Goal: Transaction & Acquisition: Obtain resource

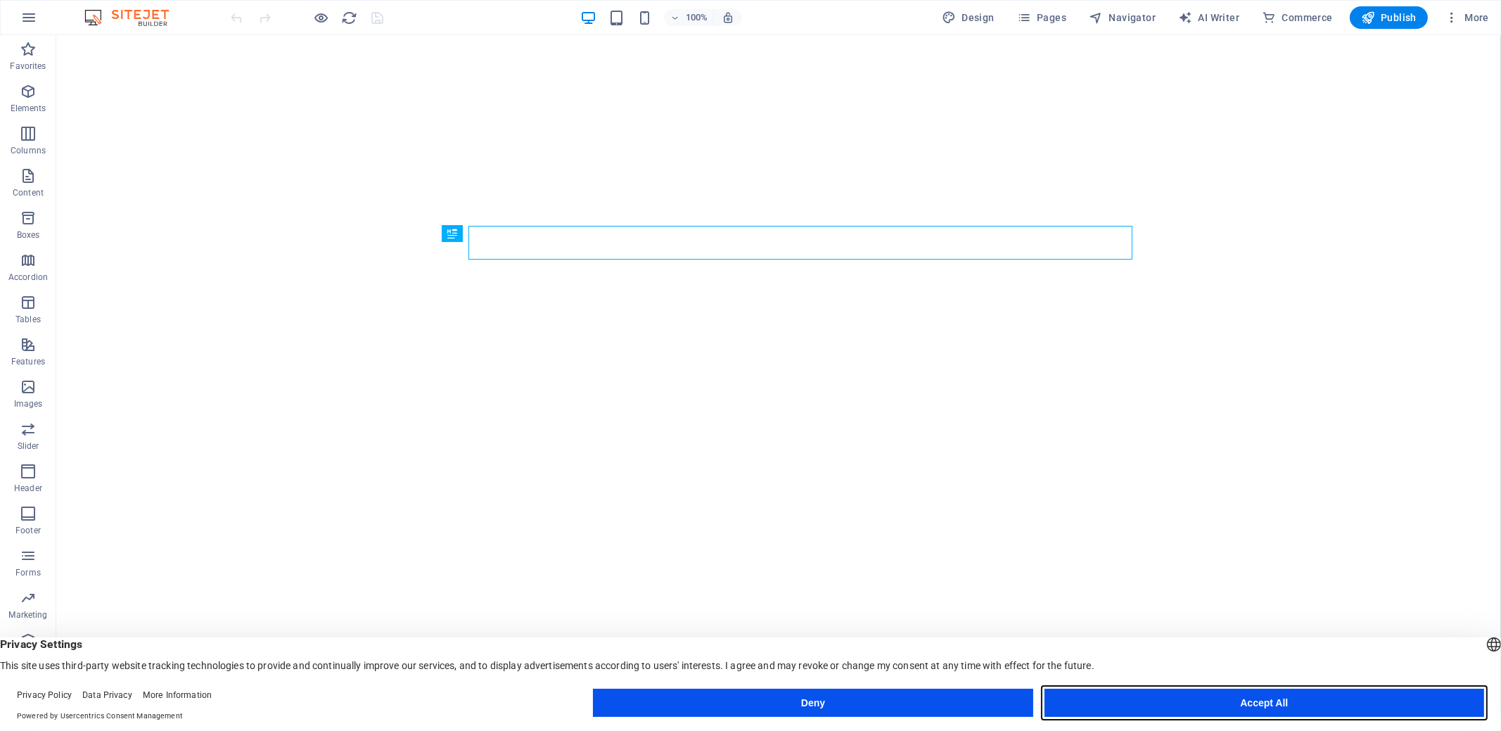
click at [1266, 699] on button "Accept All" at bounding box center [1263, 702] width 439 height 28
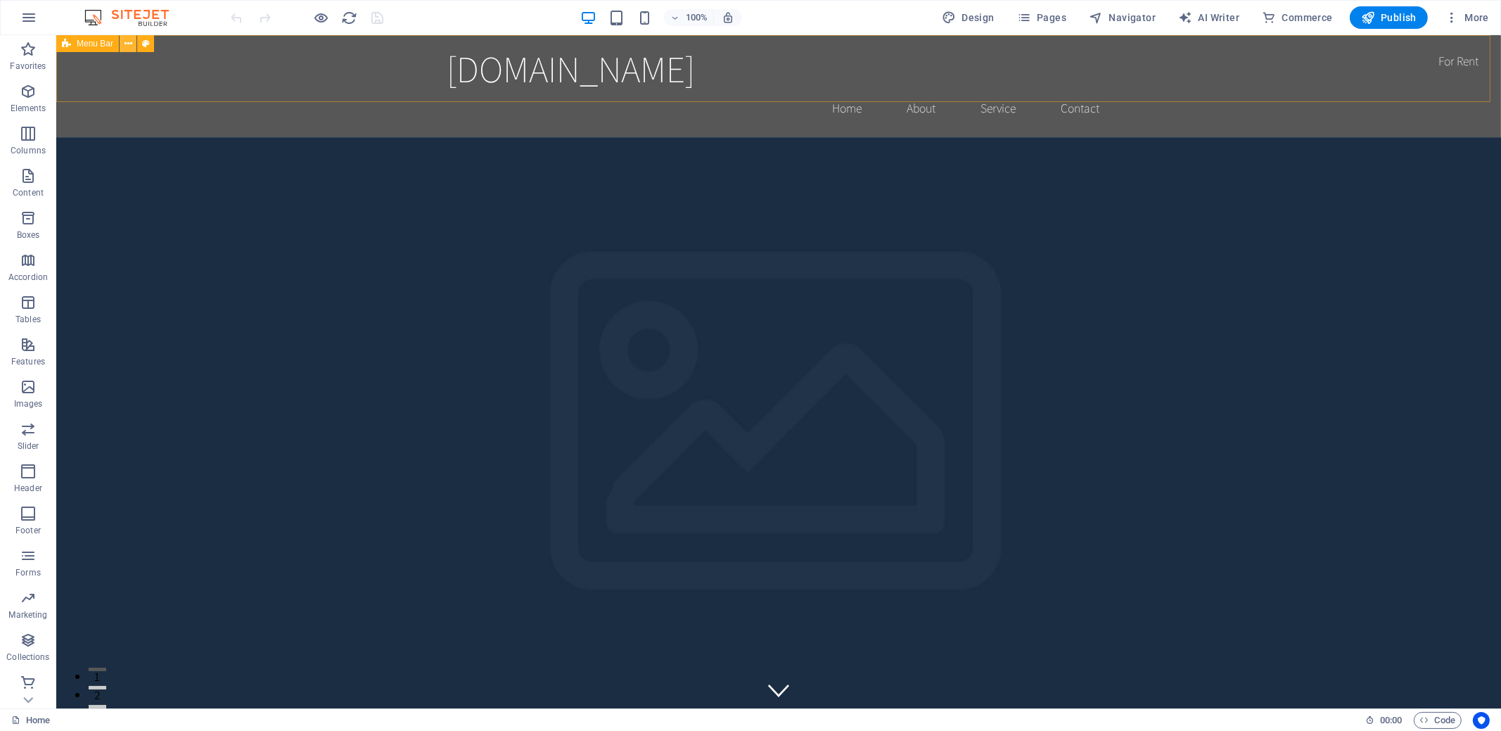
click at [127, 41] on icon at bounding box center [128, 44] width 8 height 15
click at [1220, 17] on span "AI Writer" at bounding box center [1208, 18] width 61 height 14
select select "English"
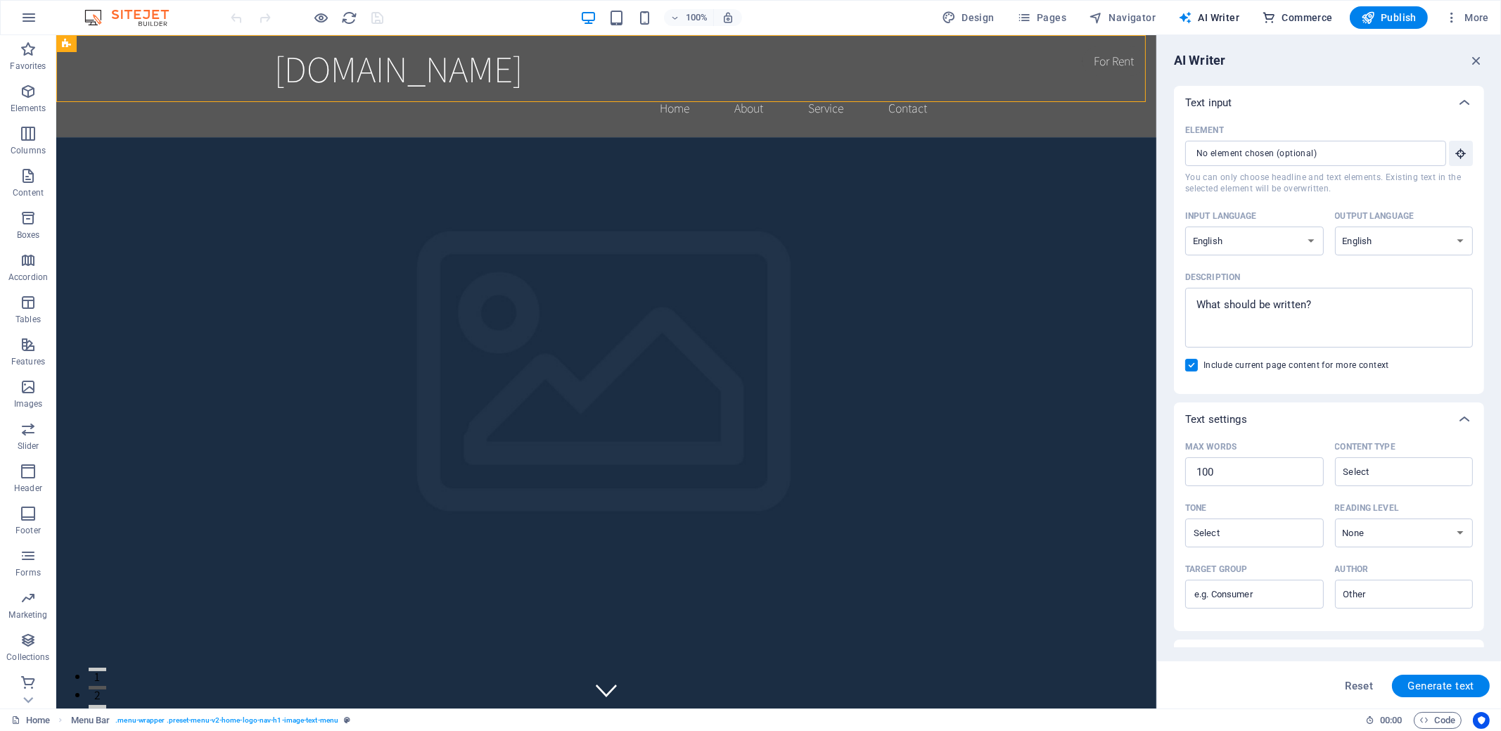
click at [1302, 17] on span "Commerce" at bounding box center [1296, 18] width 71 height 14
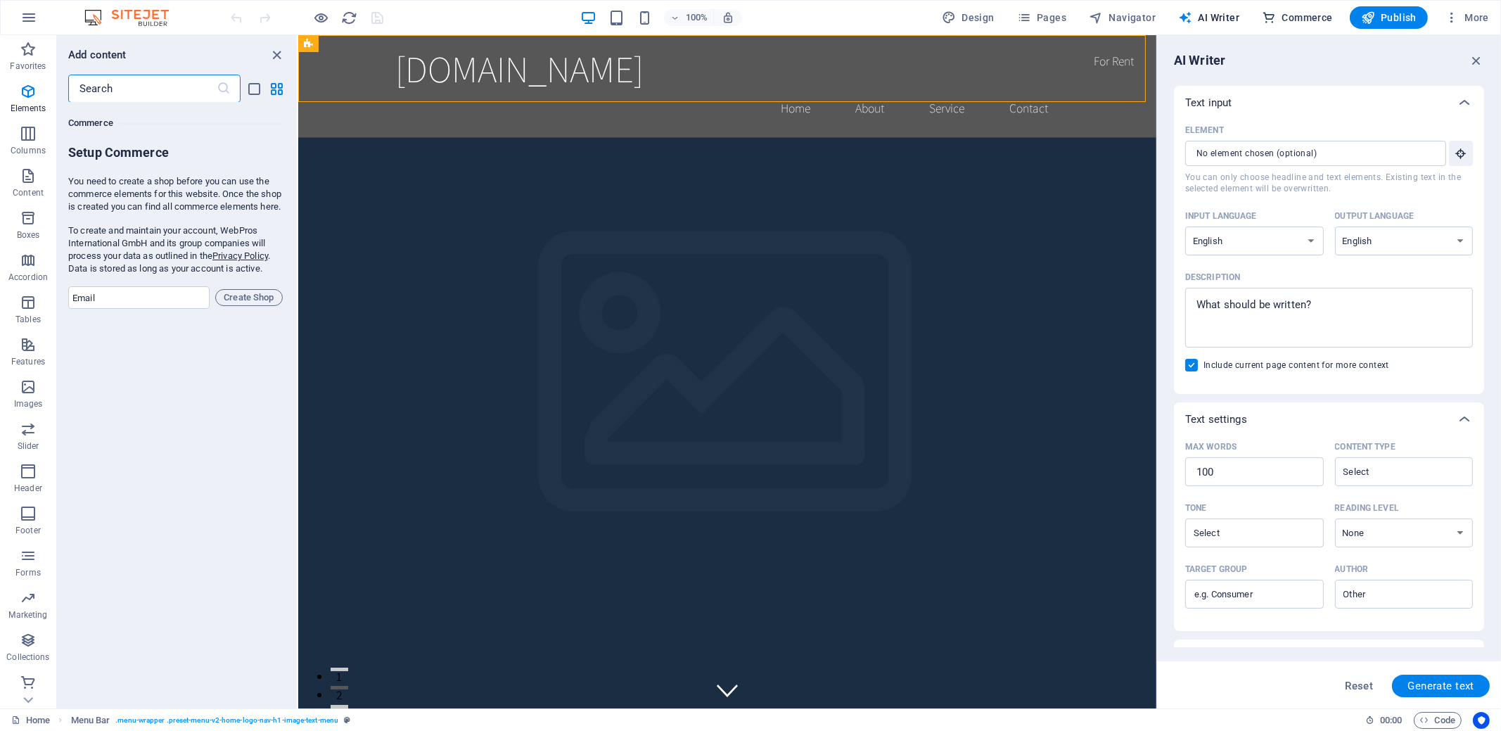
scroll to position [13549, 0]
click at [975, 15] on span "Design" at bounding box center [968, 18] width 53 height 14
select select "rem"
select select "200"
select select "px"
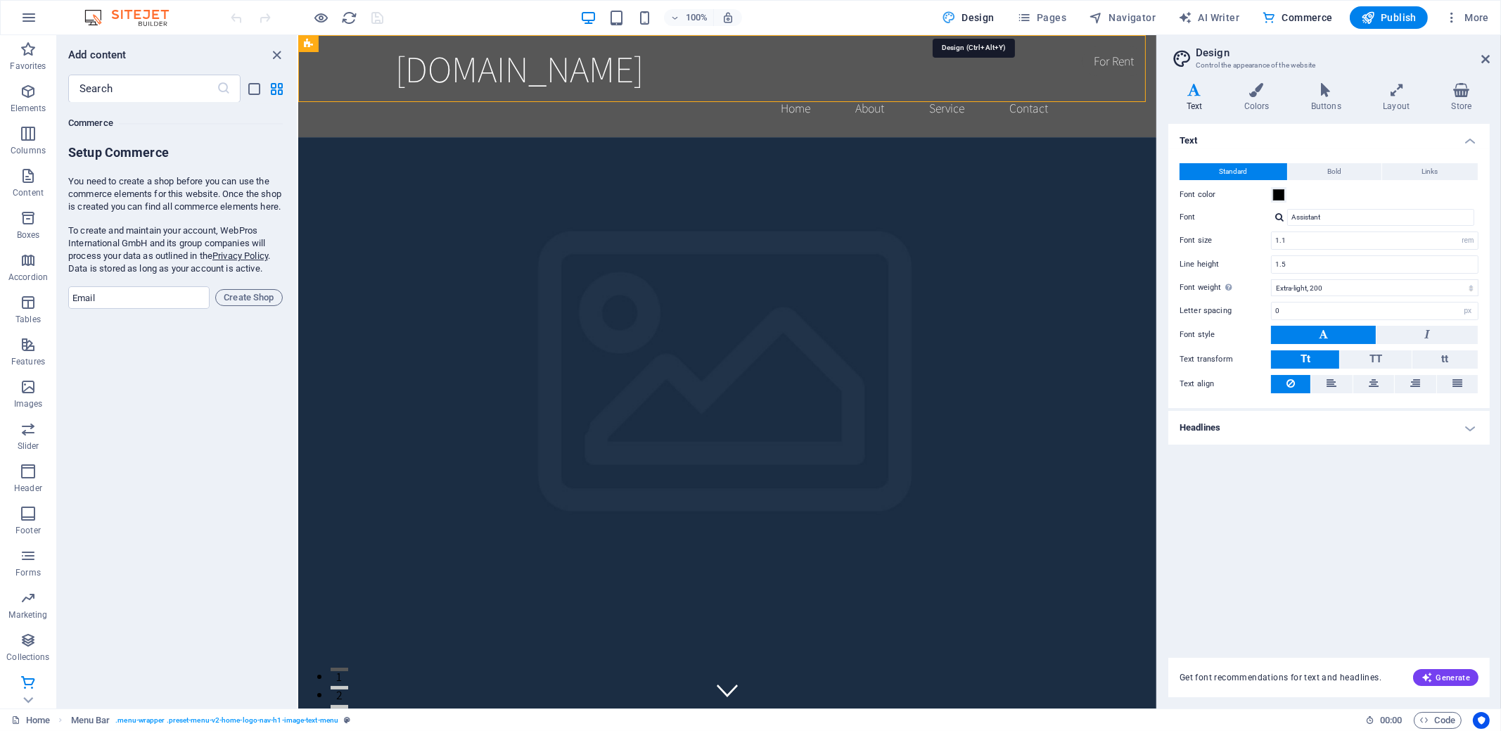
click at [1279, 62] on h3 "Control the appearance of the website" at bounding box center [1328, 65] width 266 height 13
click at [1477, 16] on span "More" at bounding box center [1466, 18] width 44 height 14
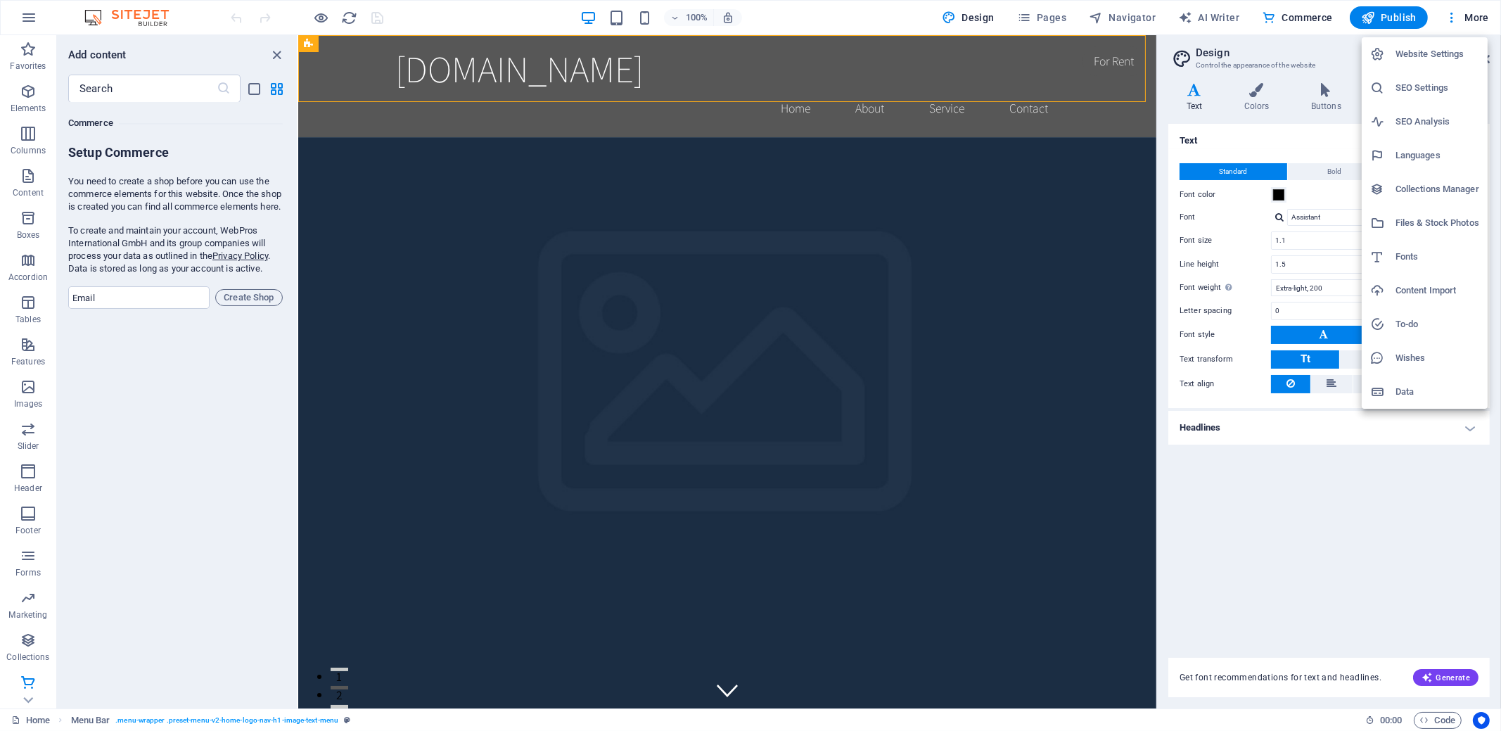
click at [1430, 221] on h6 "Files & Stock Photos" at bounding box center [1437, 222] width 84 height 17
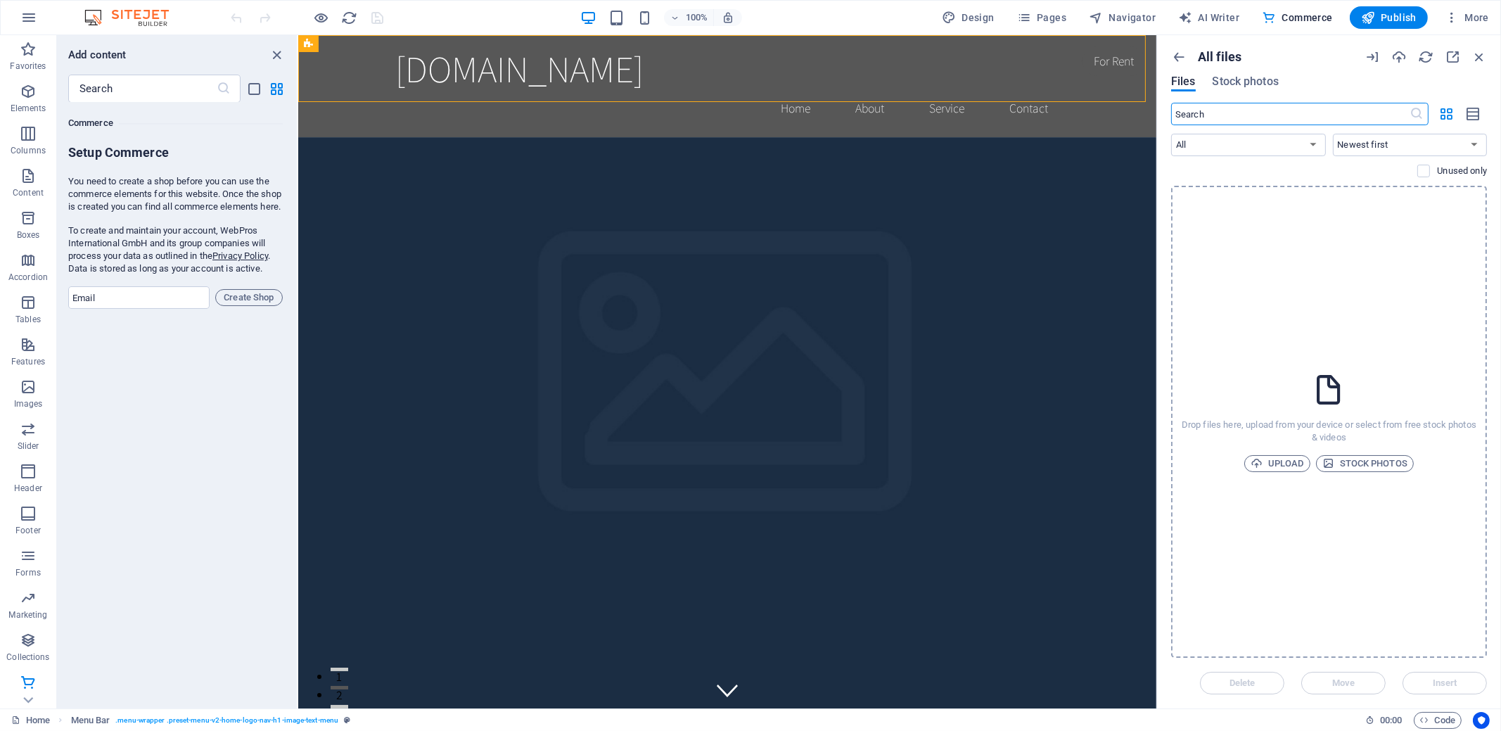
click at [1283, 121] on input "text" at bounding box center [1290, 114] width 239 height 23
type input "ai"
click at [1357, 465] on span "Stock photos" at bounding box center [1364, 463] width 85 height 17
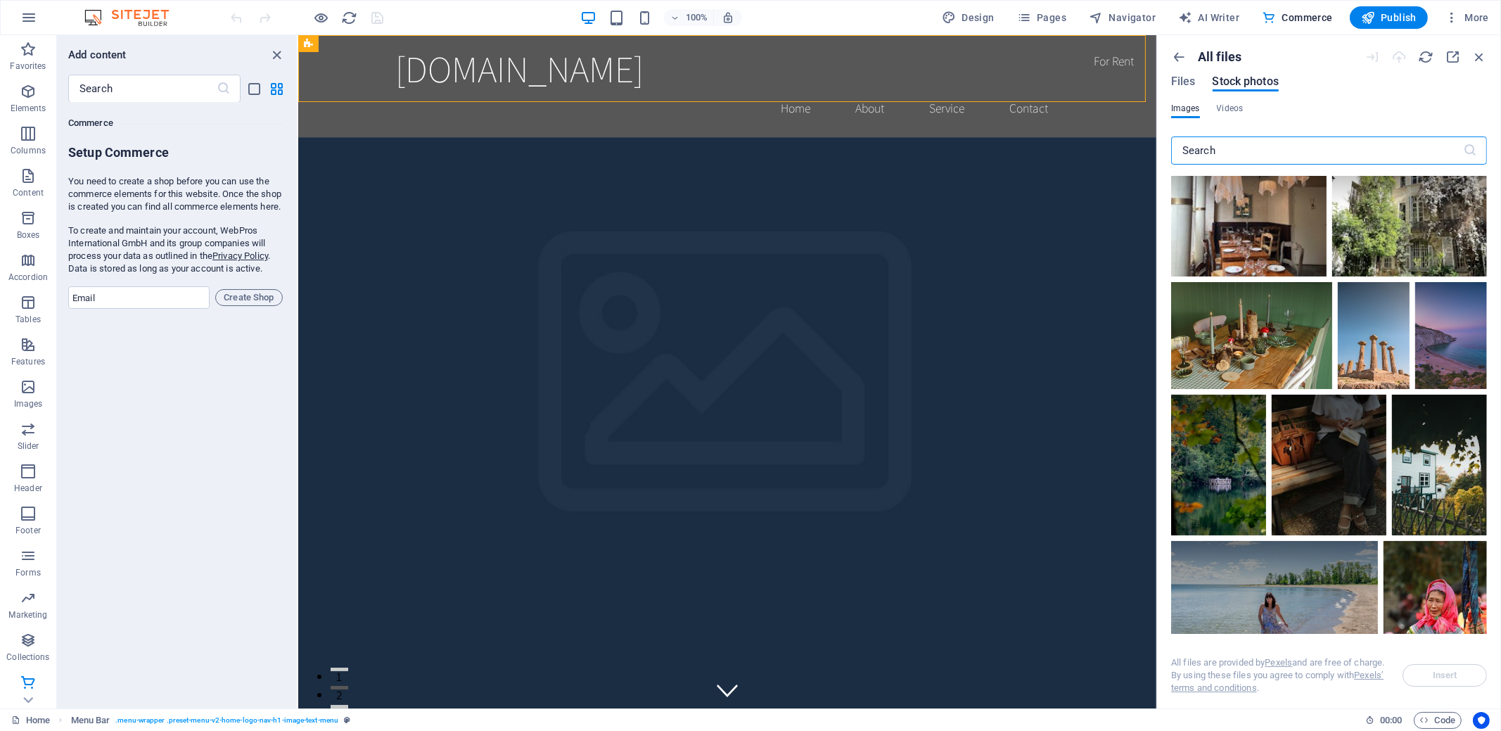
scroll to position [1758, 0]
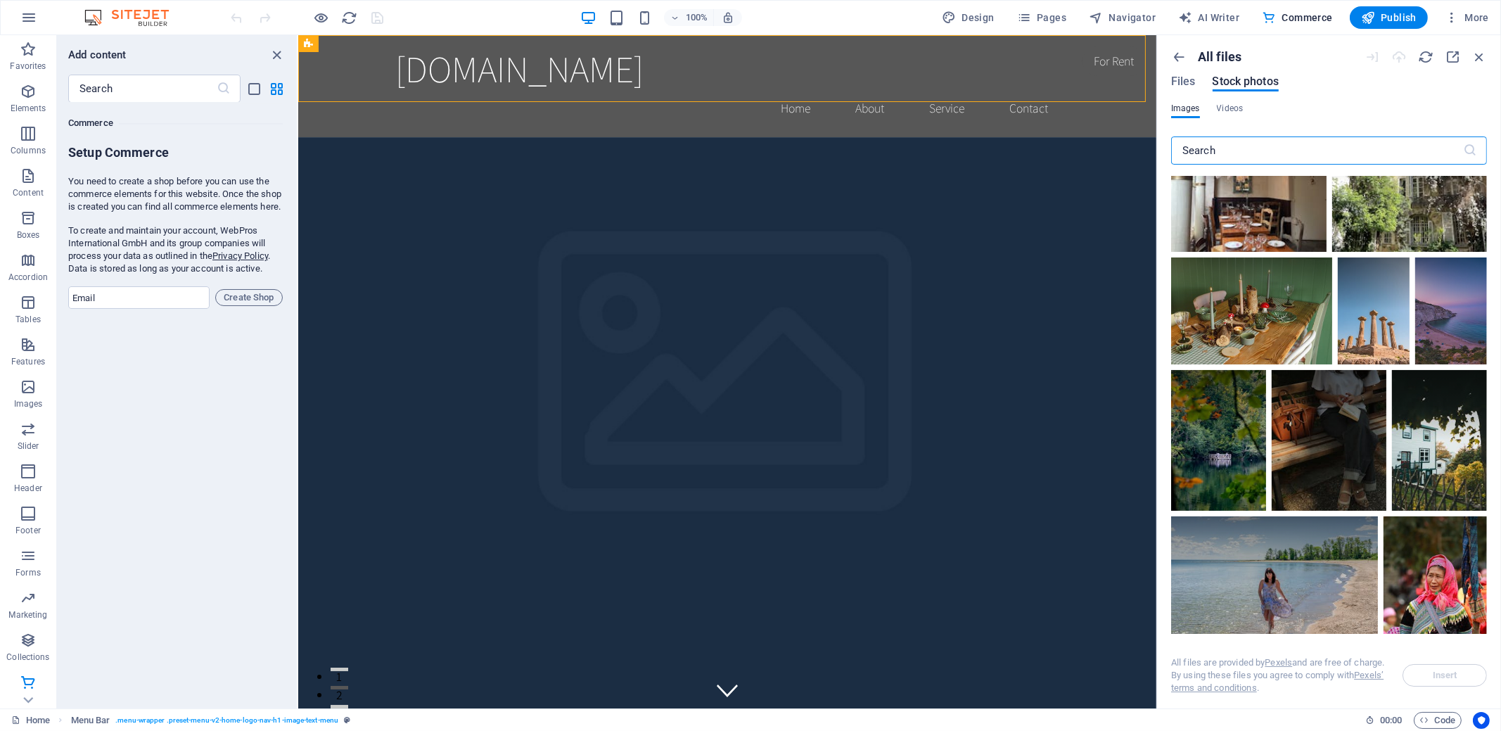
click at [1262, 151] on input "text" at bounding box center [1317, 150] width 292 height 28
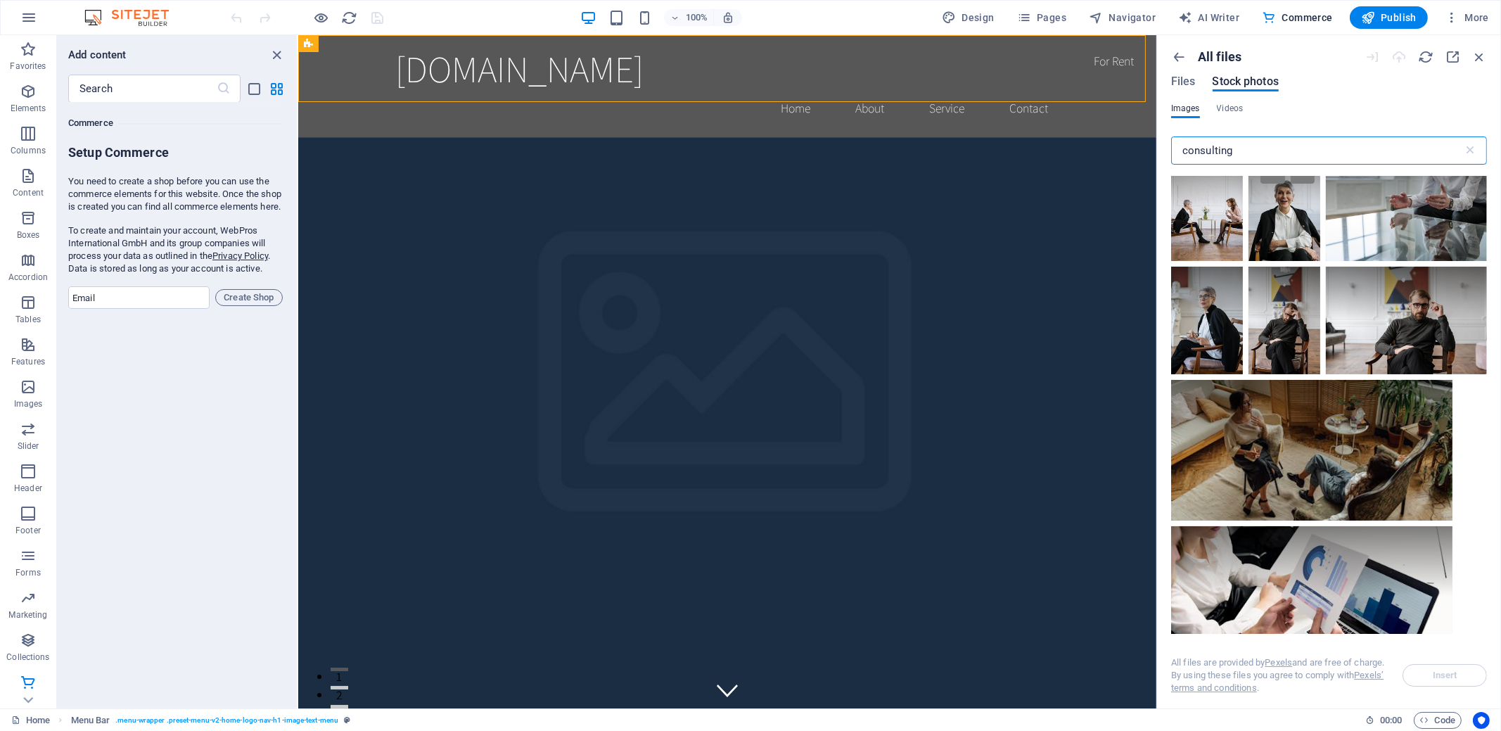
scroll to position [914, 0]
click at [1266, 144] on input "consulting" at bounding box center [1317, 150] width 292 height 28
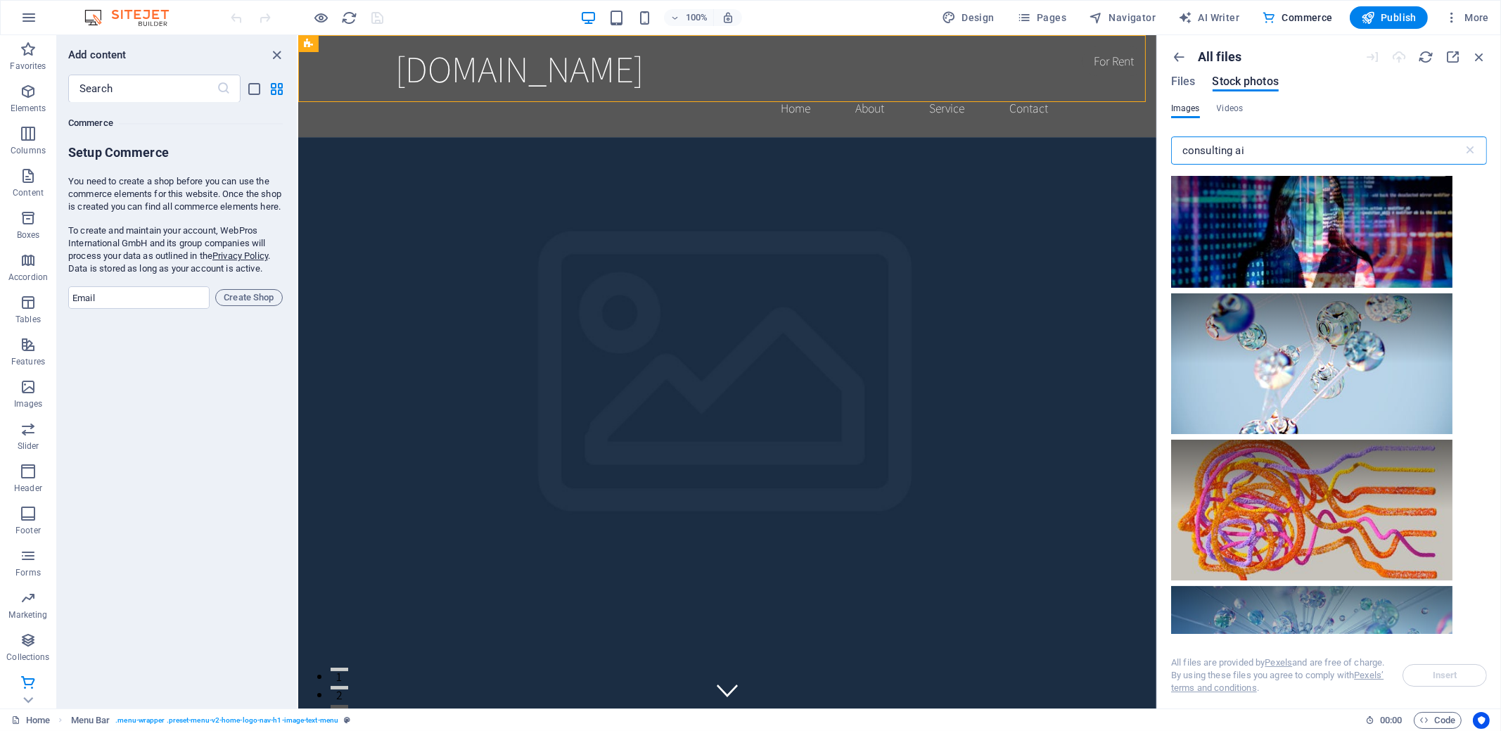
scroll to position [351, 0]
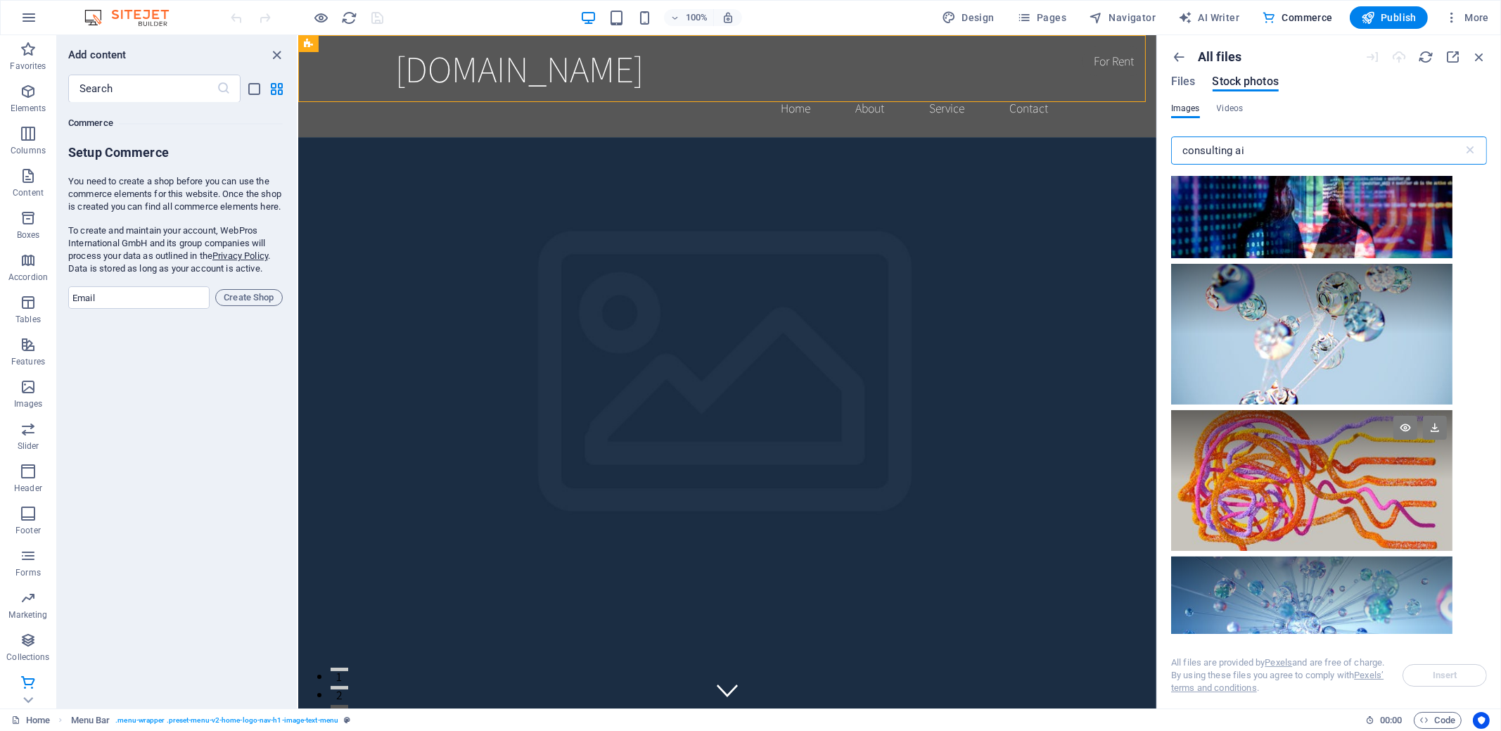
click at [1314, 495] on div at bounding box center [1311, 480] width 281 height 141
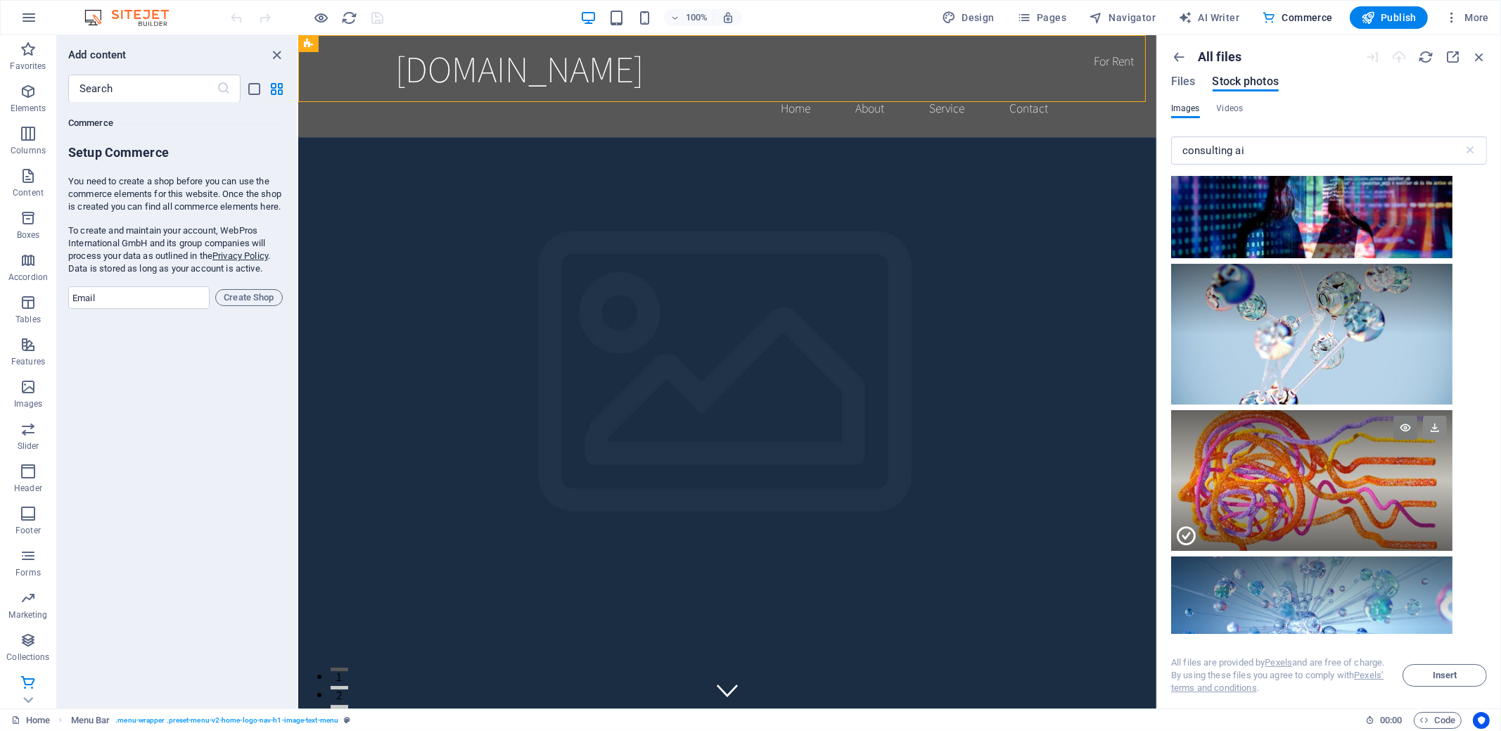
click at [1440, 428] on icon at bounding box center [1434, 428] width 24 height 24
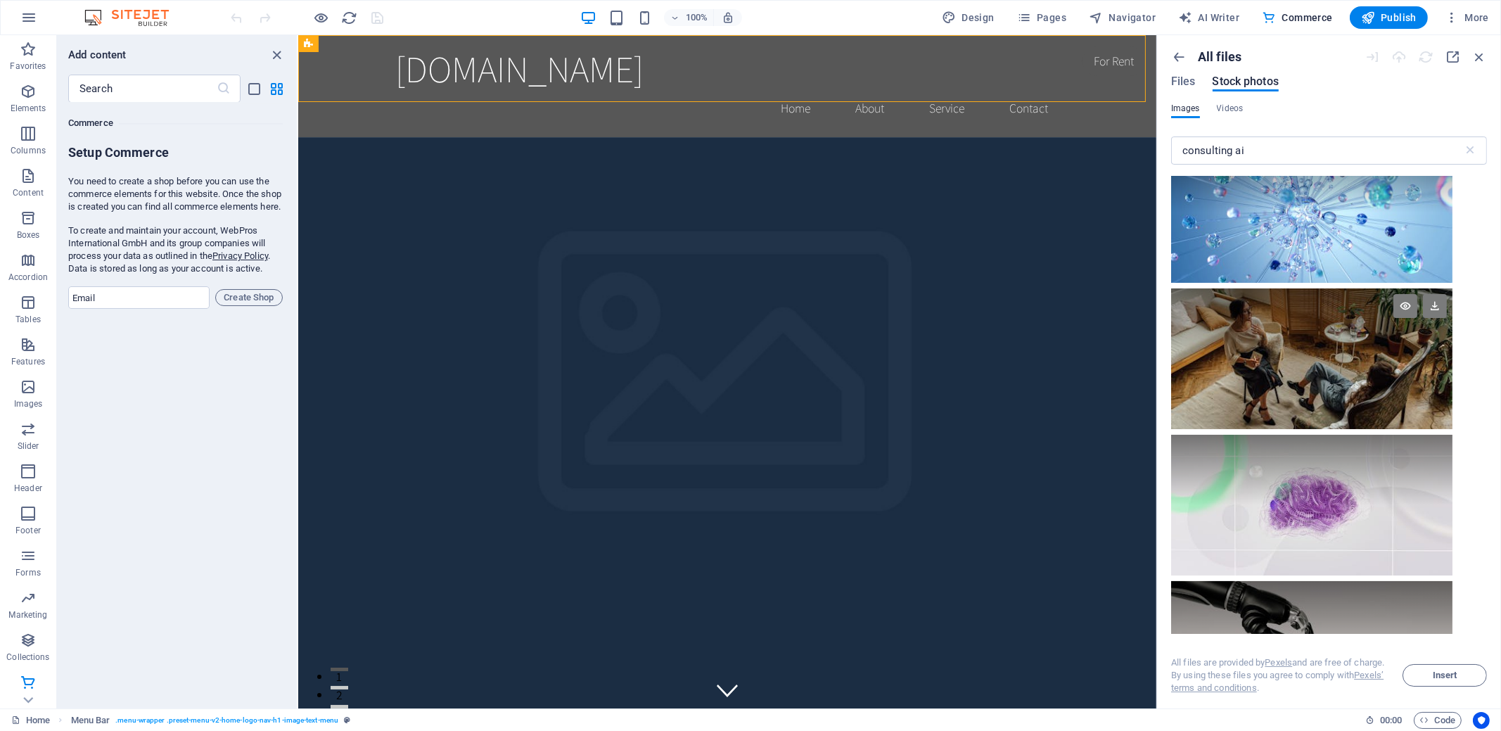
scroll to position [773, 0]
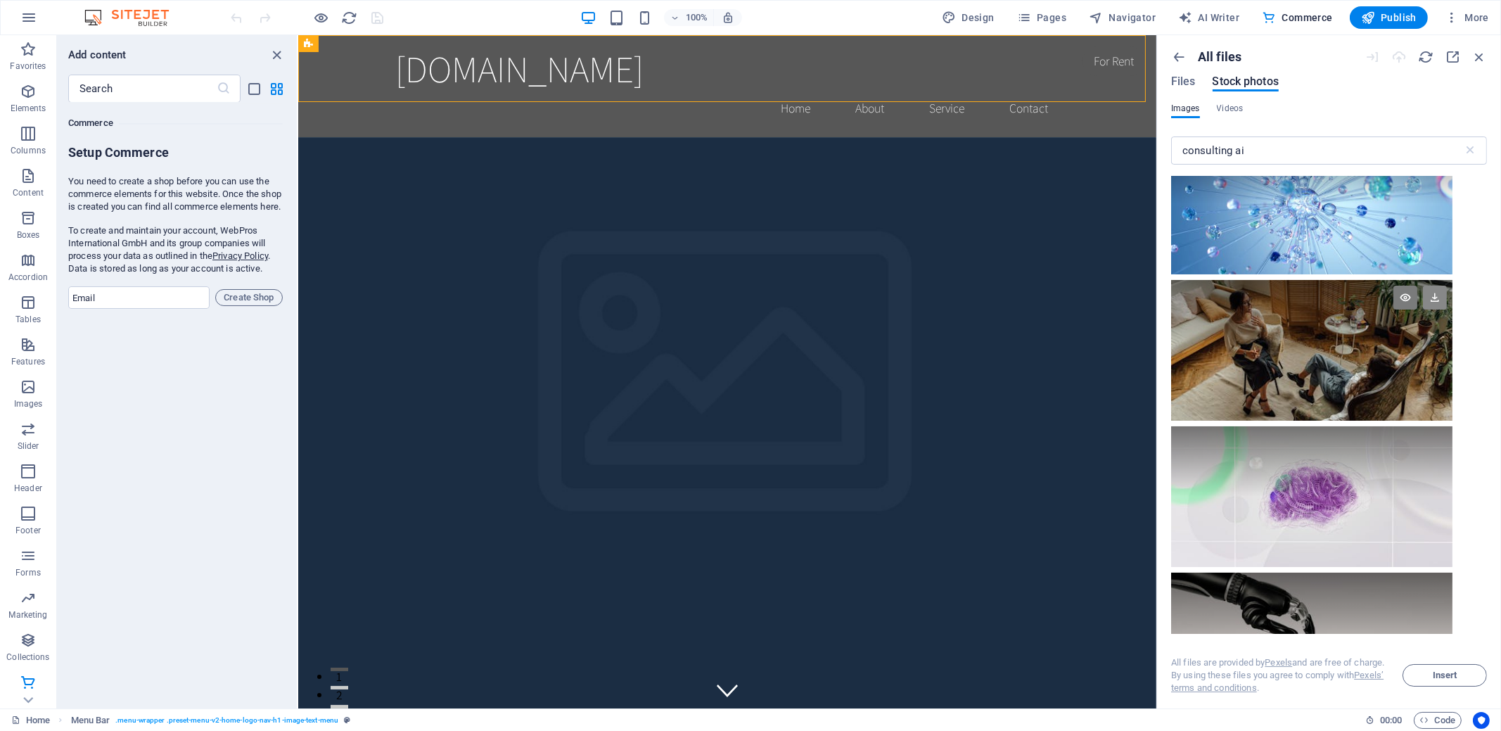
click at [1436, 302] on icon at bounding box center [1434, 297] width 24 height 24
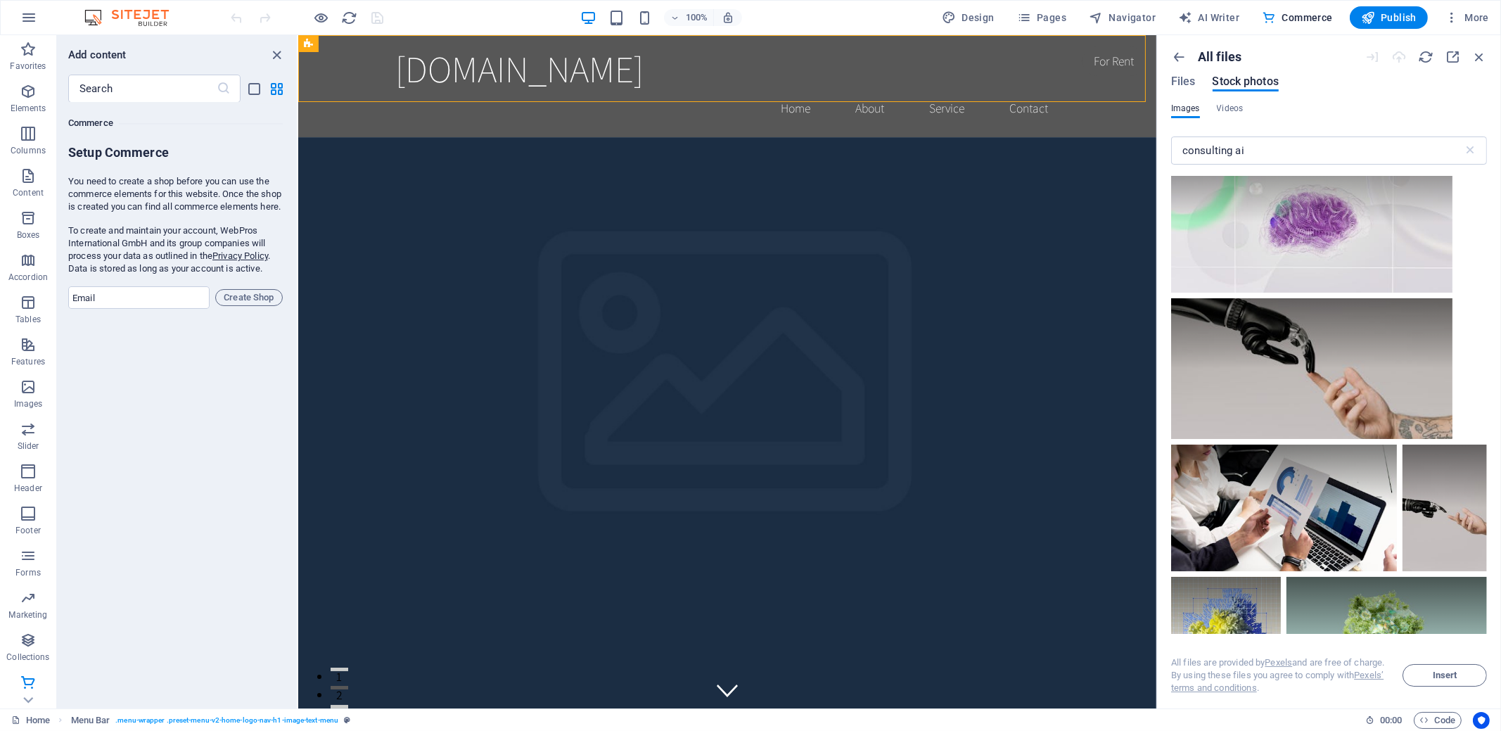
scroll to position [914, 0]
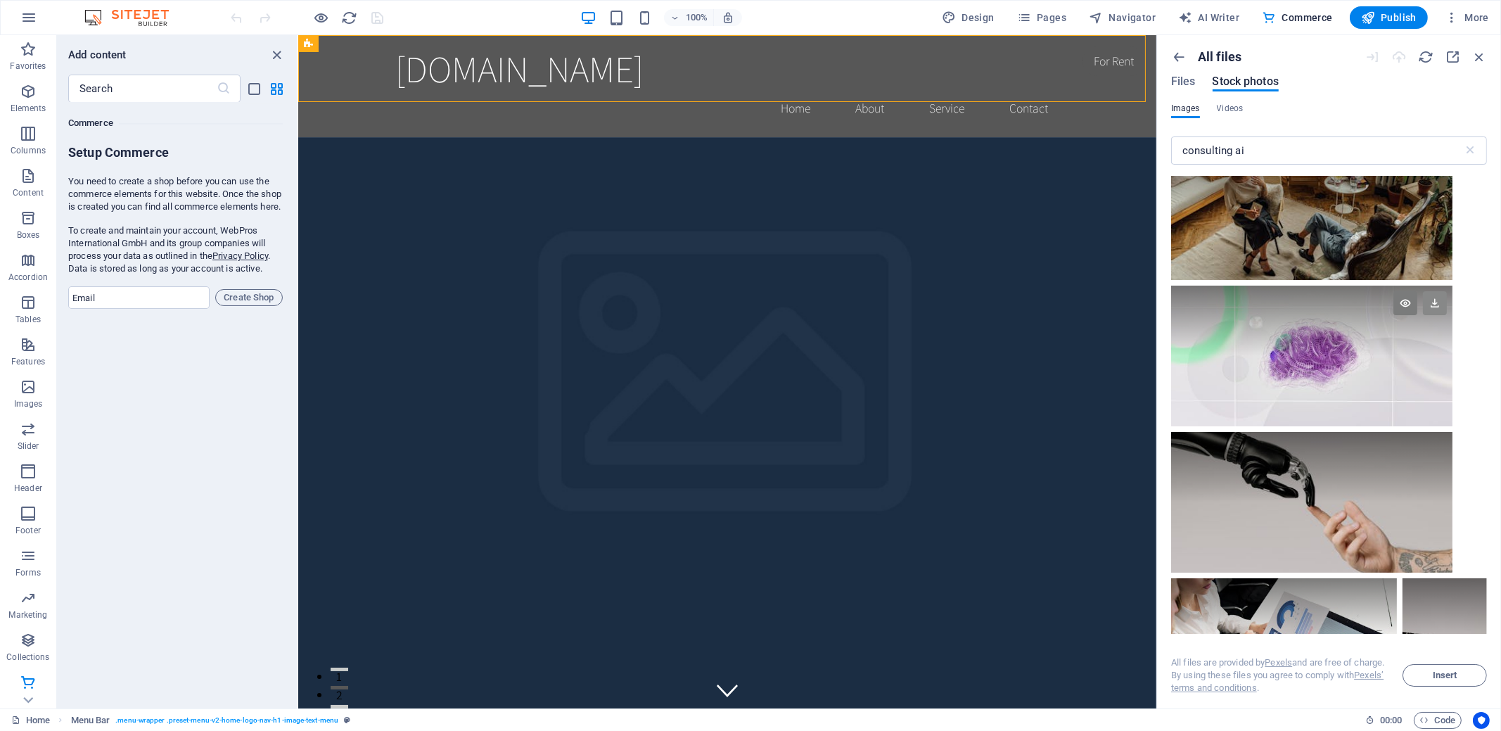
click at [1438, 307] on icon at bounding box center [1434, 303] width 24 height 24
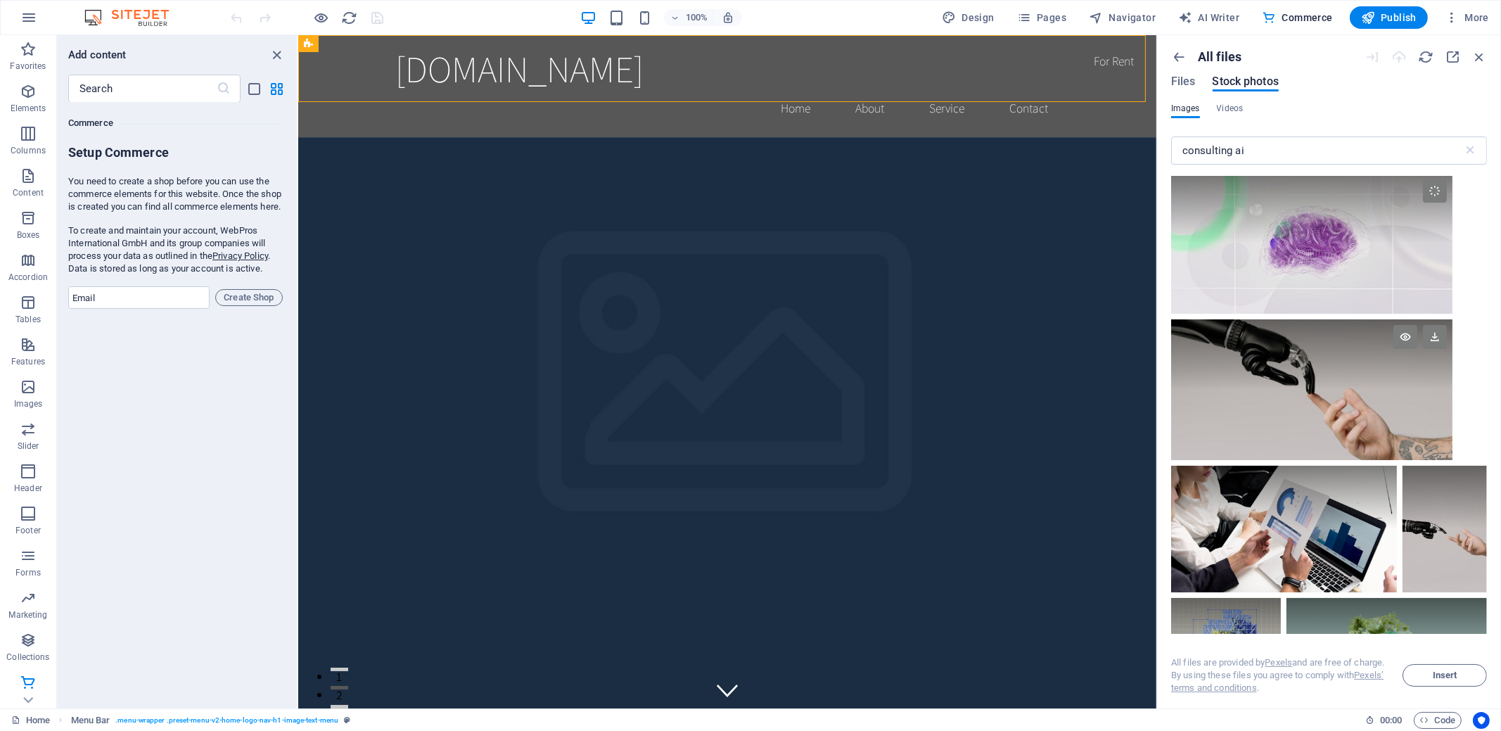
scroll to position [1124, 0]
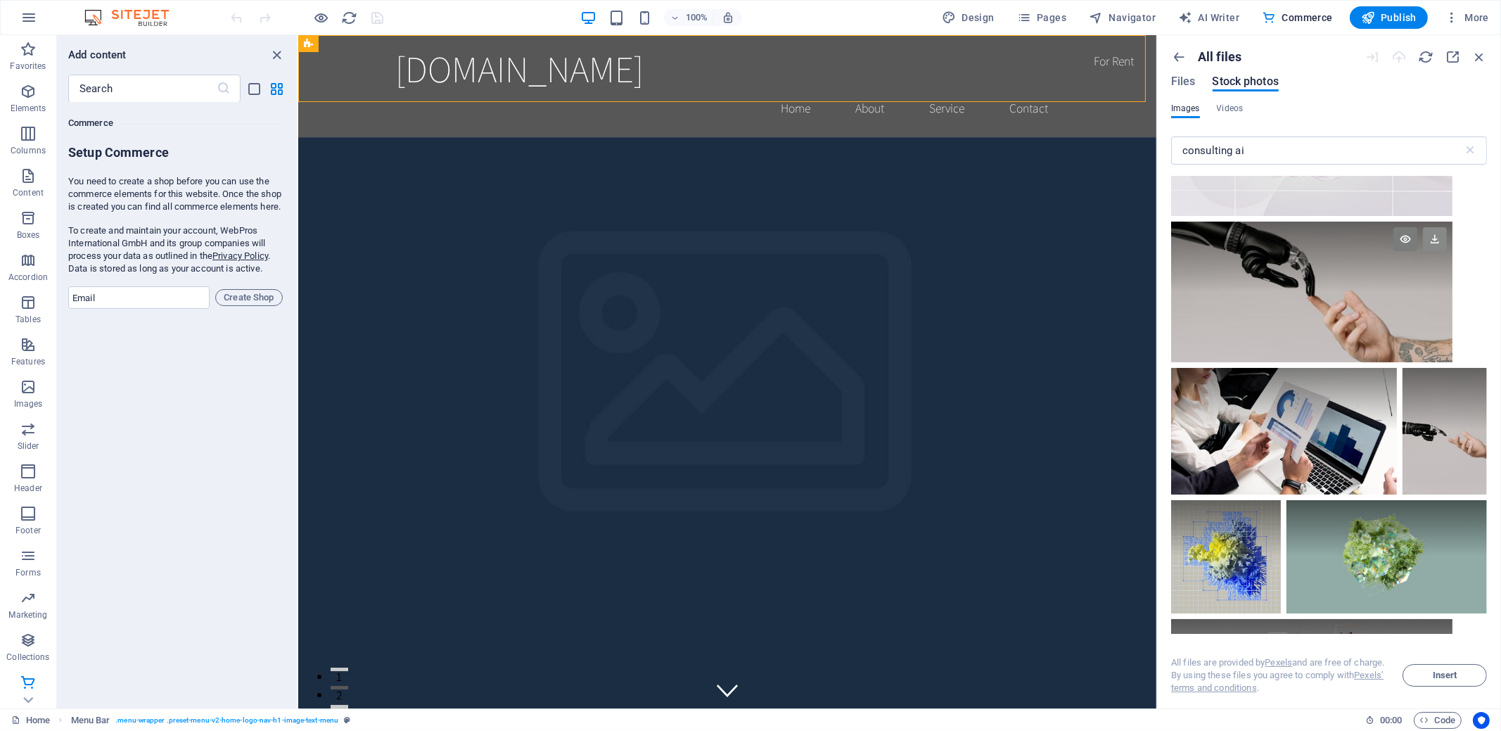
click at [1434, 242] on icon at bounding box center [1434, 239] width 24 height 24
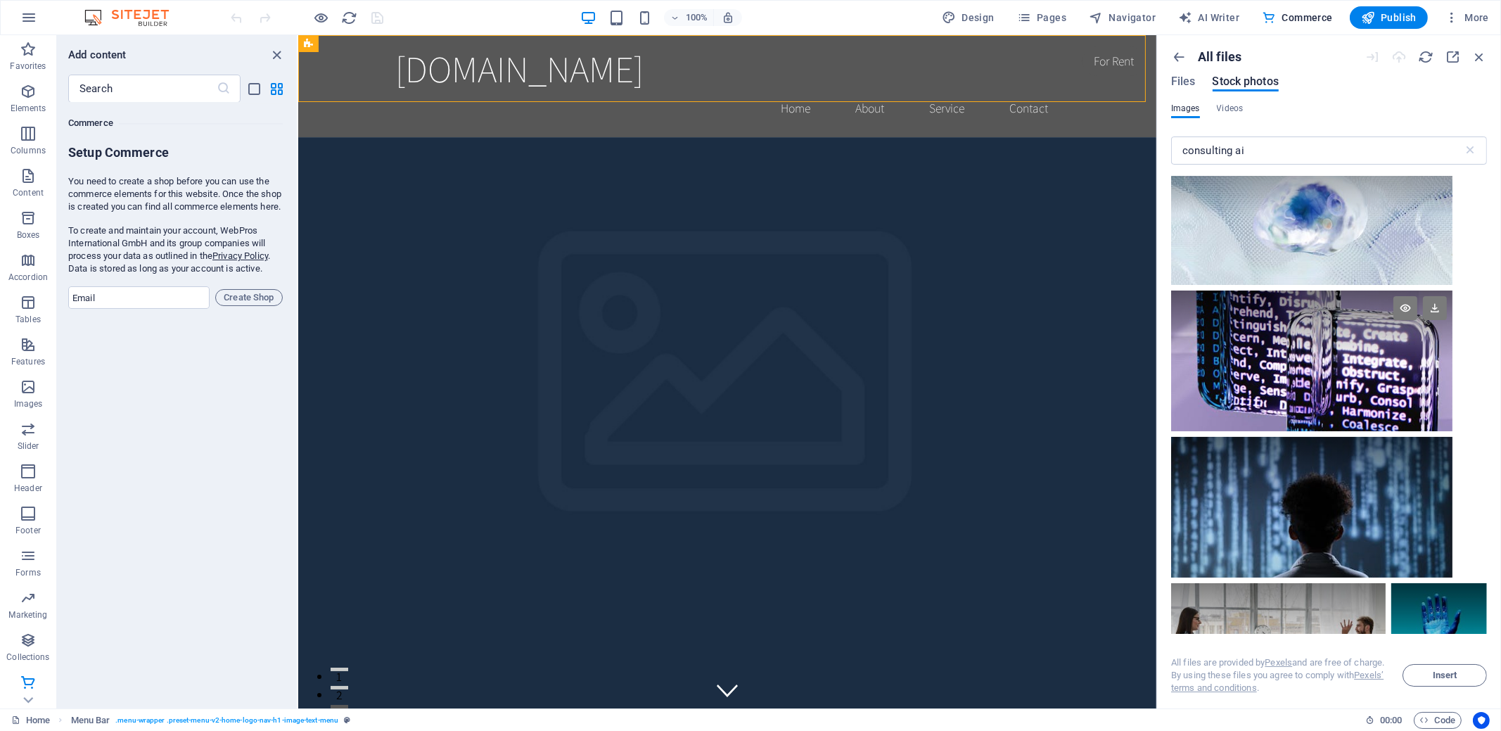
scroll to position [2039, 0]
click at [1441, 303] on icon at bounding box center [1434, 307] width 24 height 24
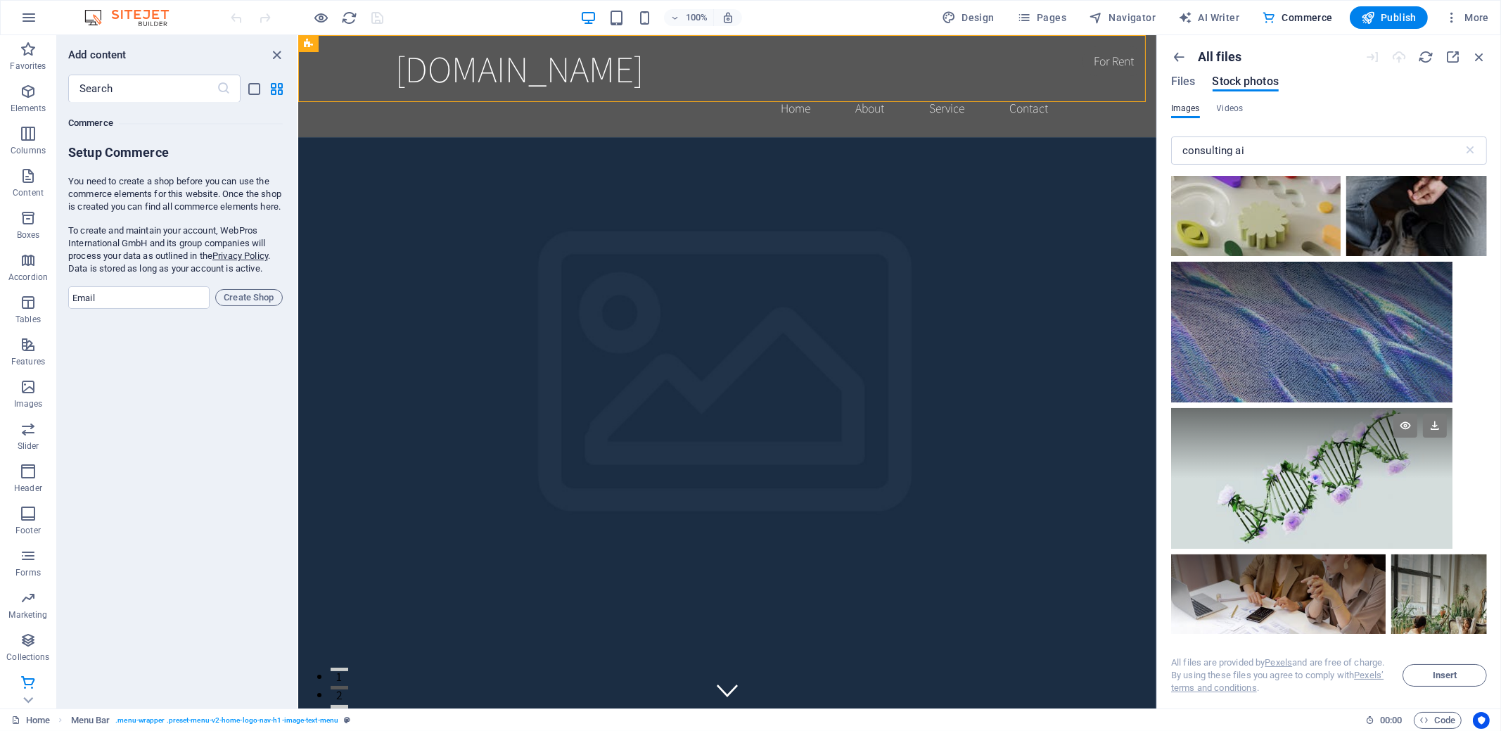
scroll to position [3656, 0]
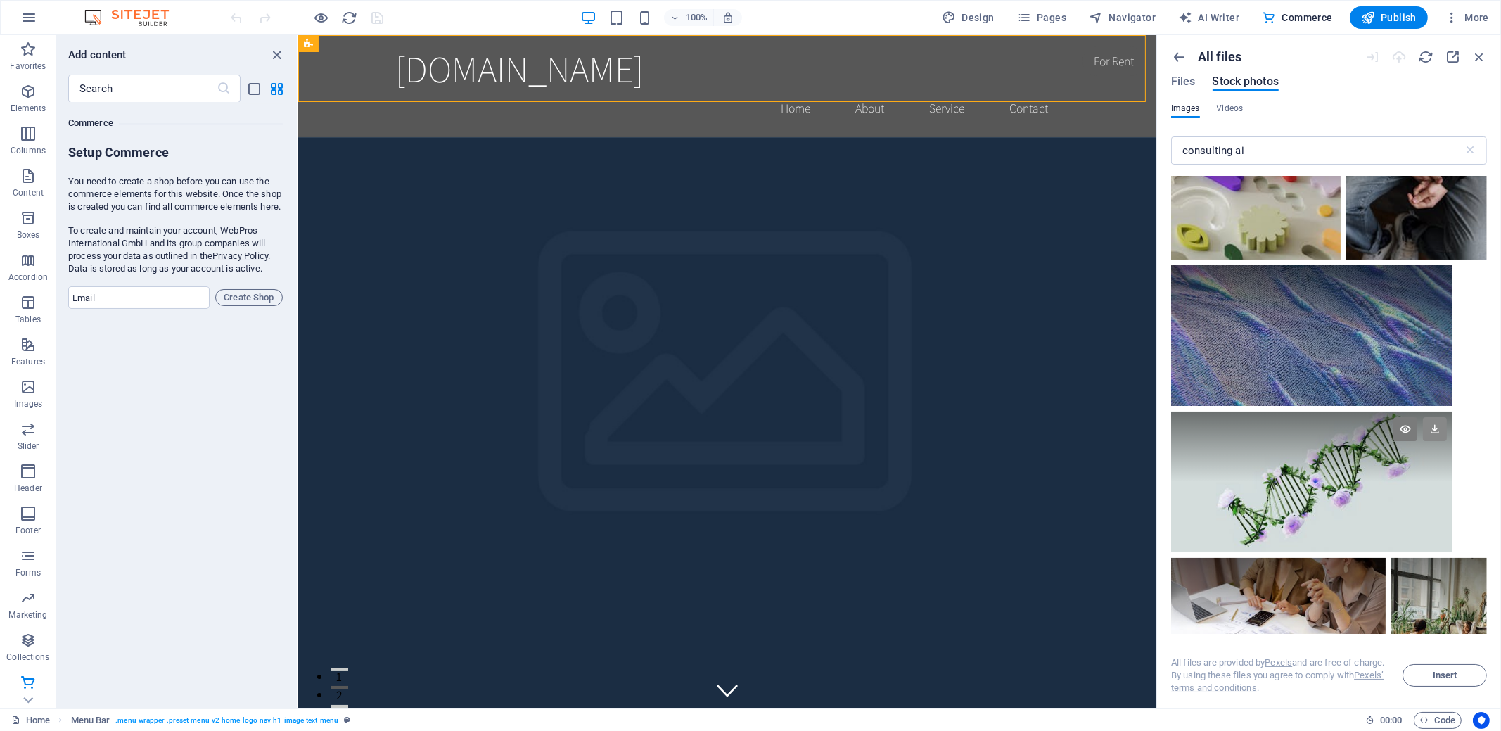
click at [1431, 428] on icon at bounding box center [1434, 429] width 24 height 24
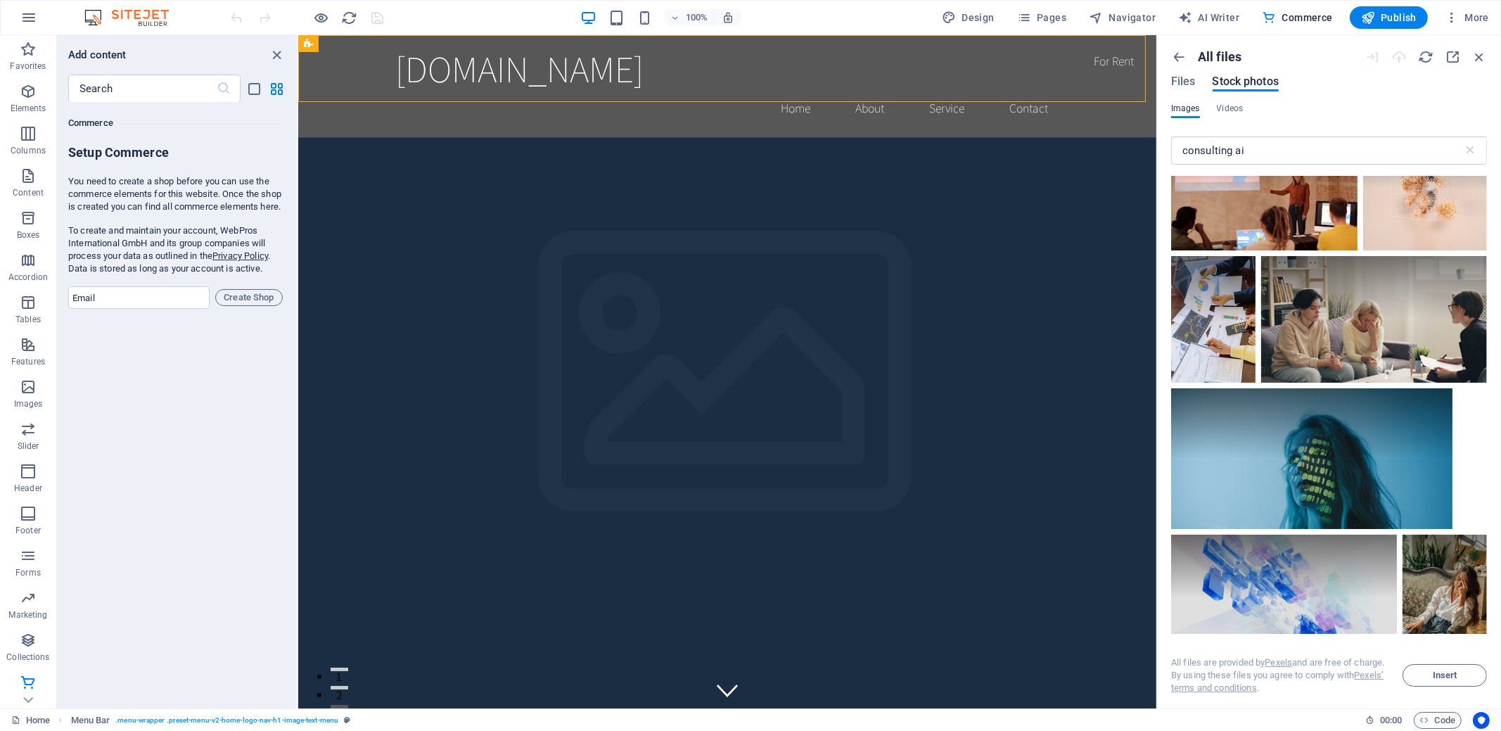
scroll to position [4359, 0]
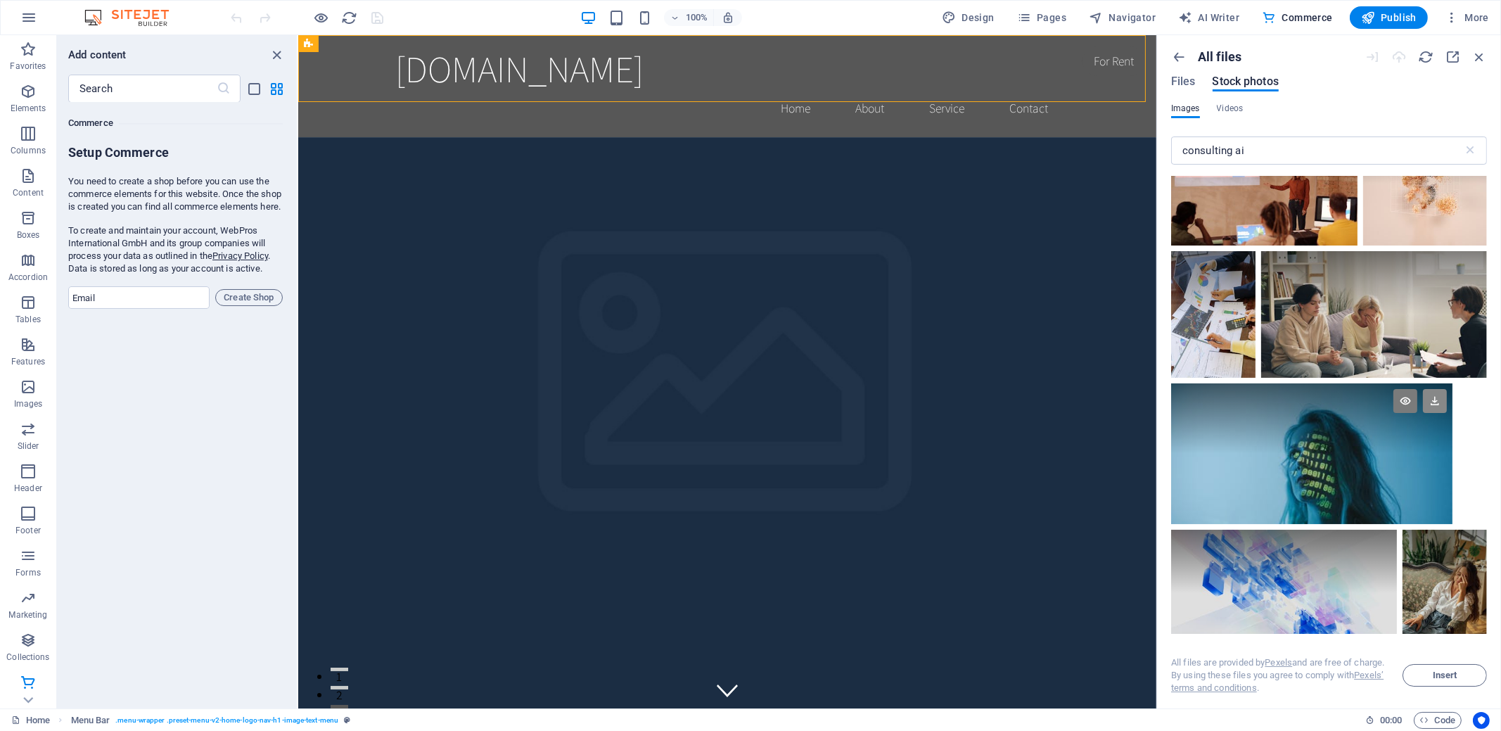
click at [1432, 395] on icon at bounding box center [1434, 401] width 24 height 24
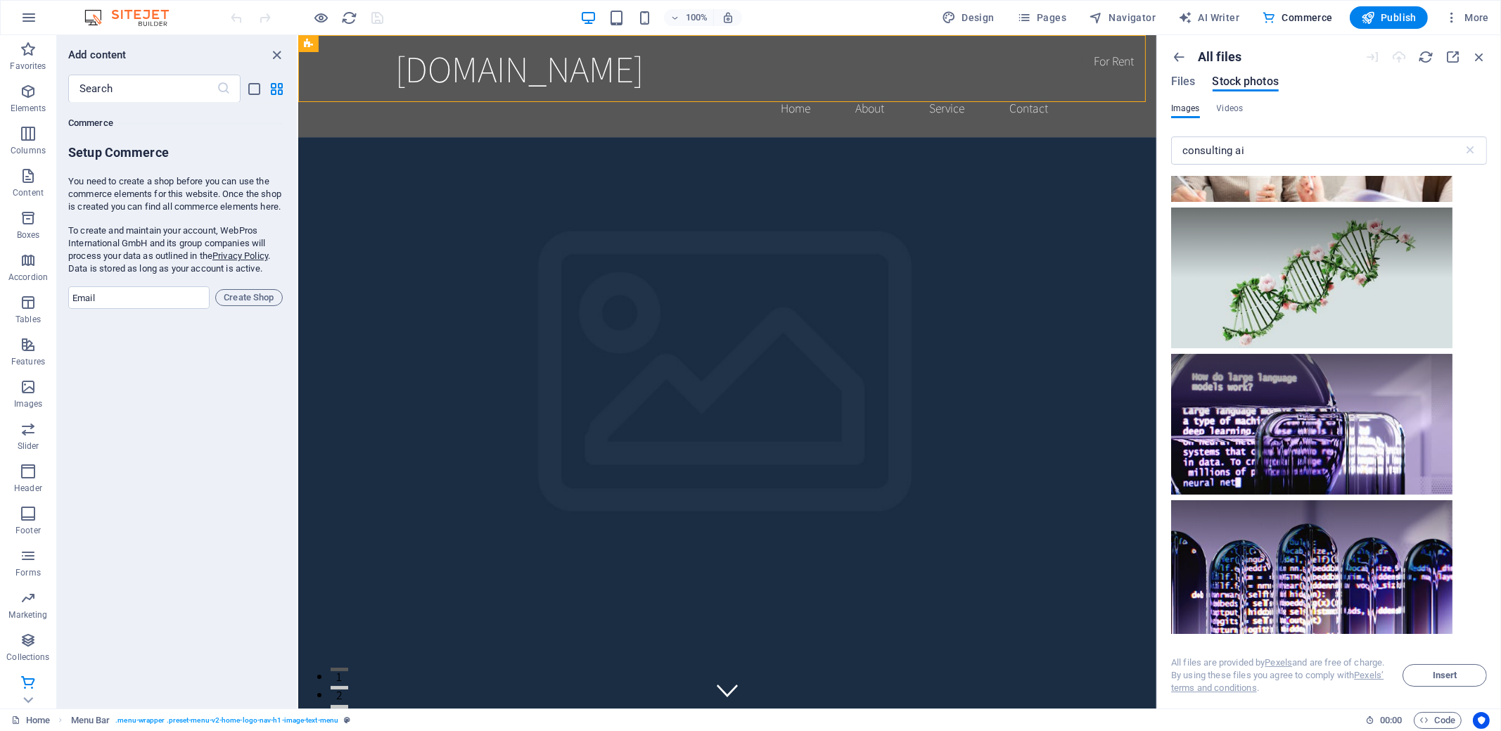
scroll to position [5695, 0]
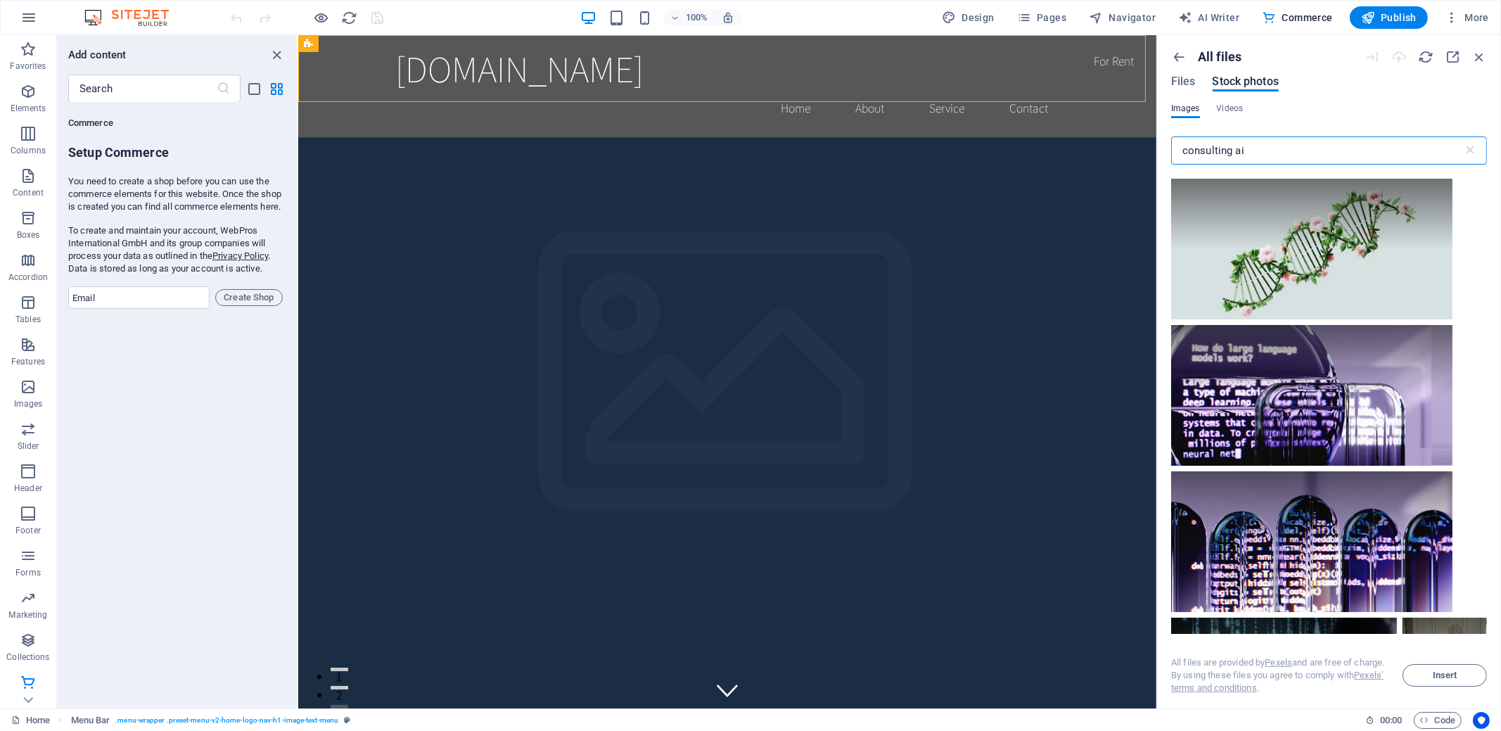
click at [1262, 159] on input "consulting ai" at bounding box center [1317, 150] width 292 height 28
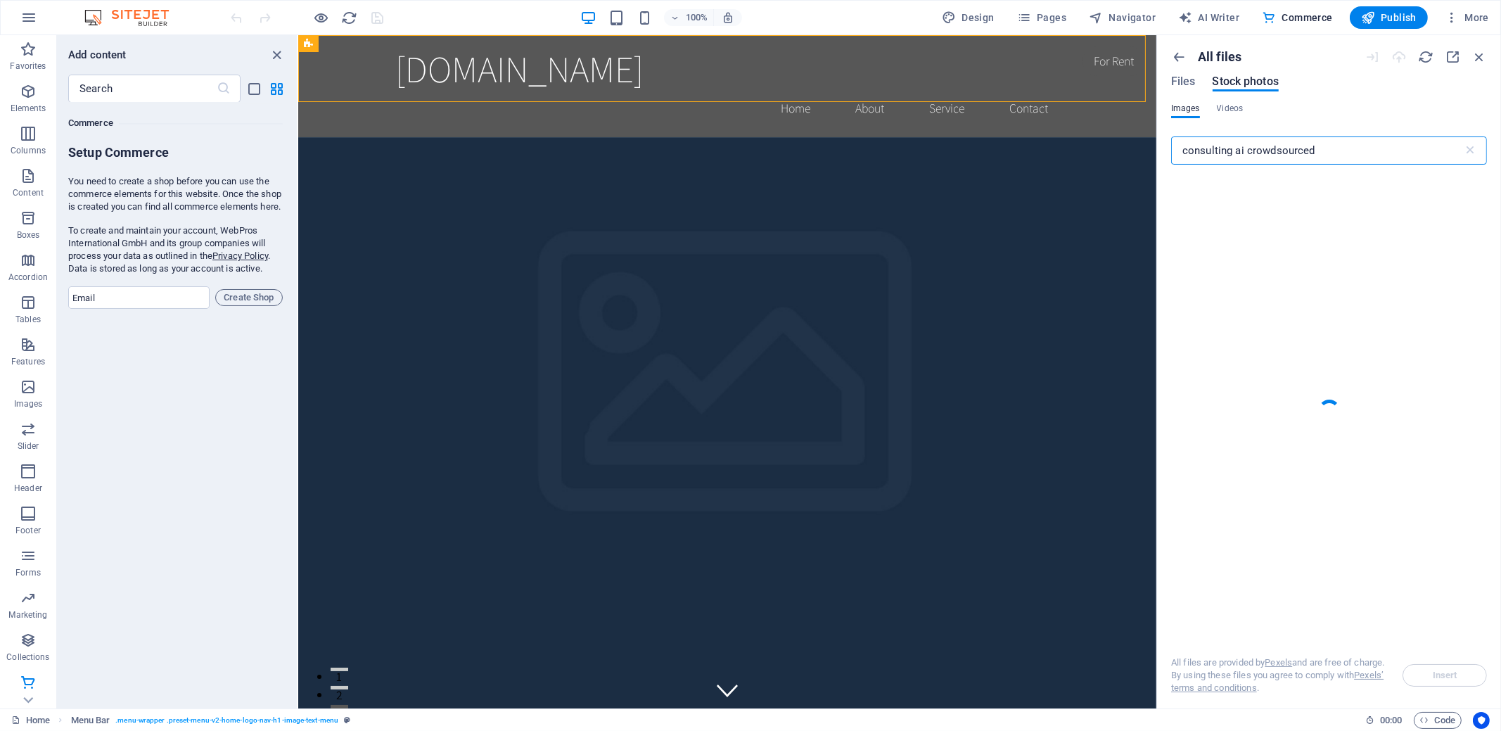
type input "consulting ai crowdsourced"
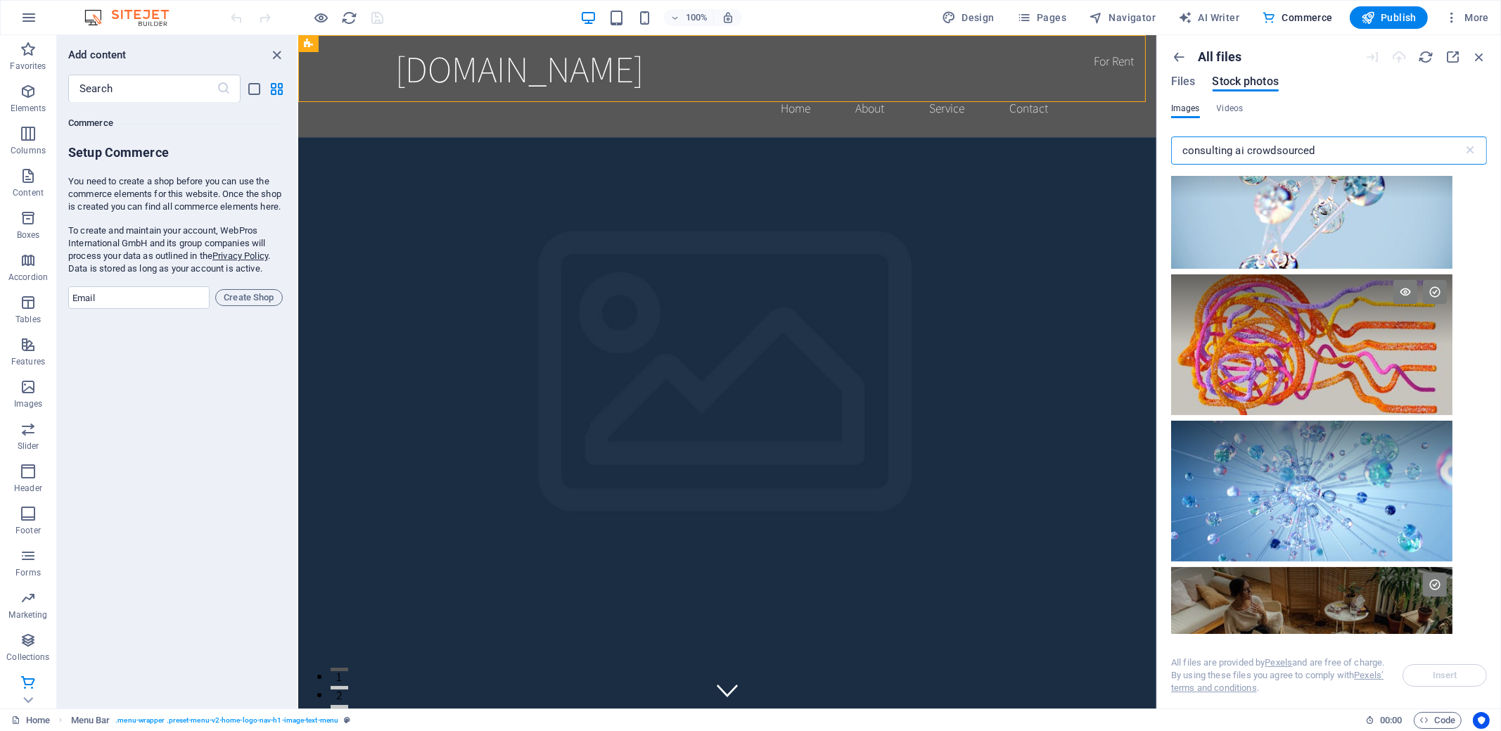
scroll to position [492, 0]
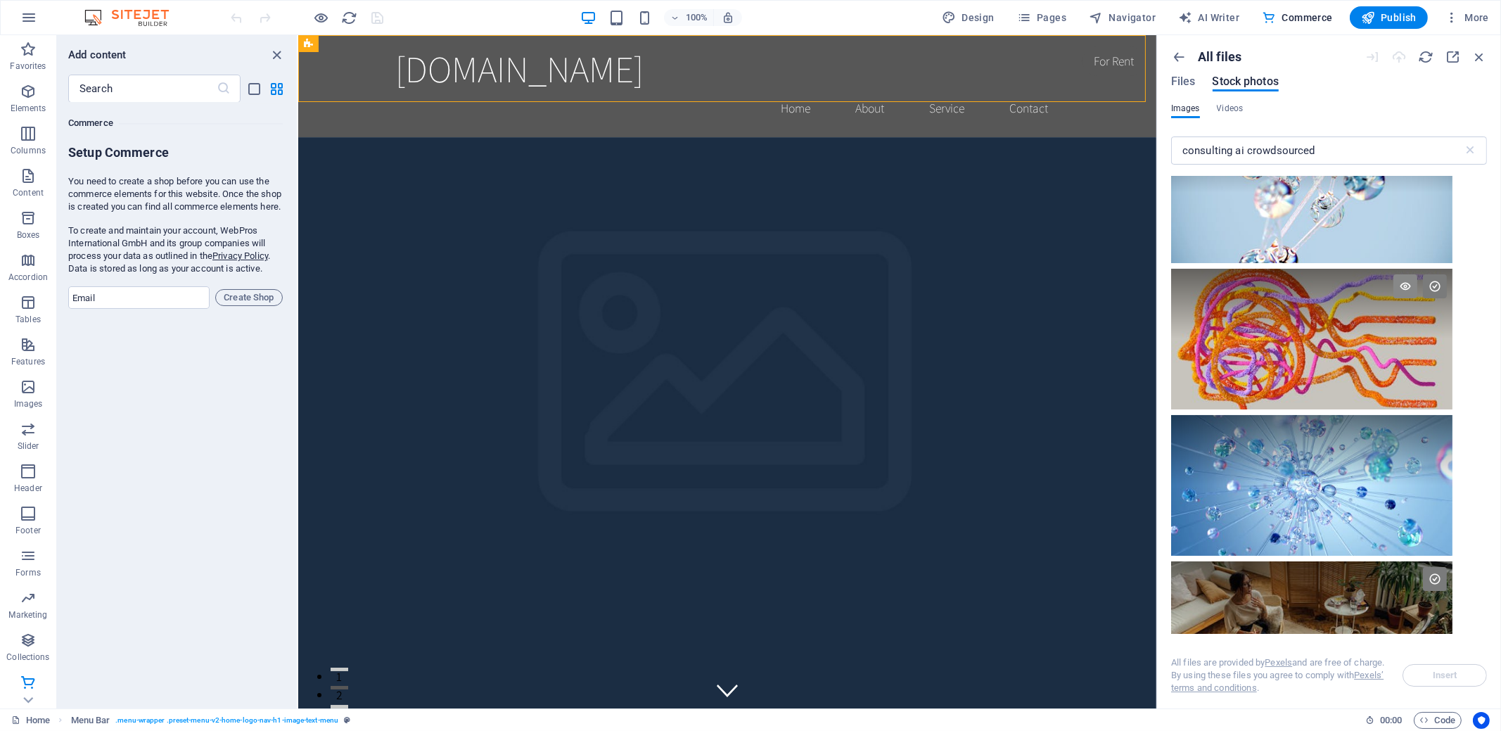
click at [1403, 288] on icon at bounding box center [1405, 286] width 24 height 24
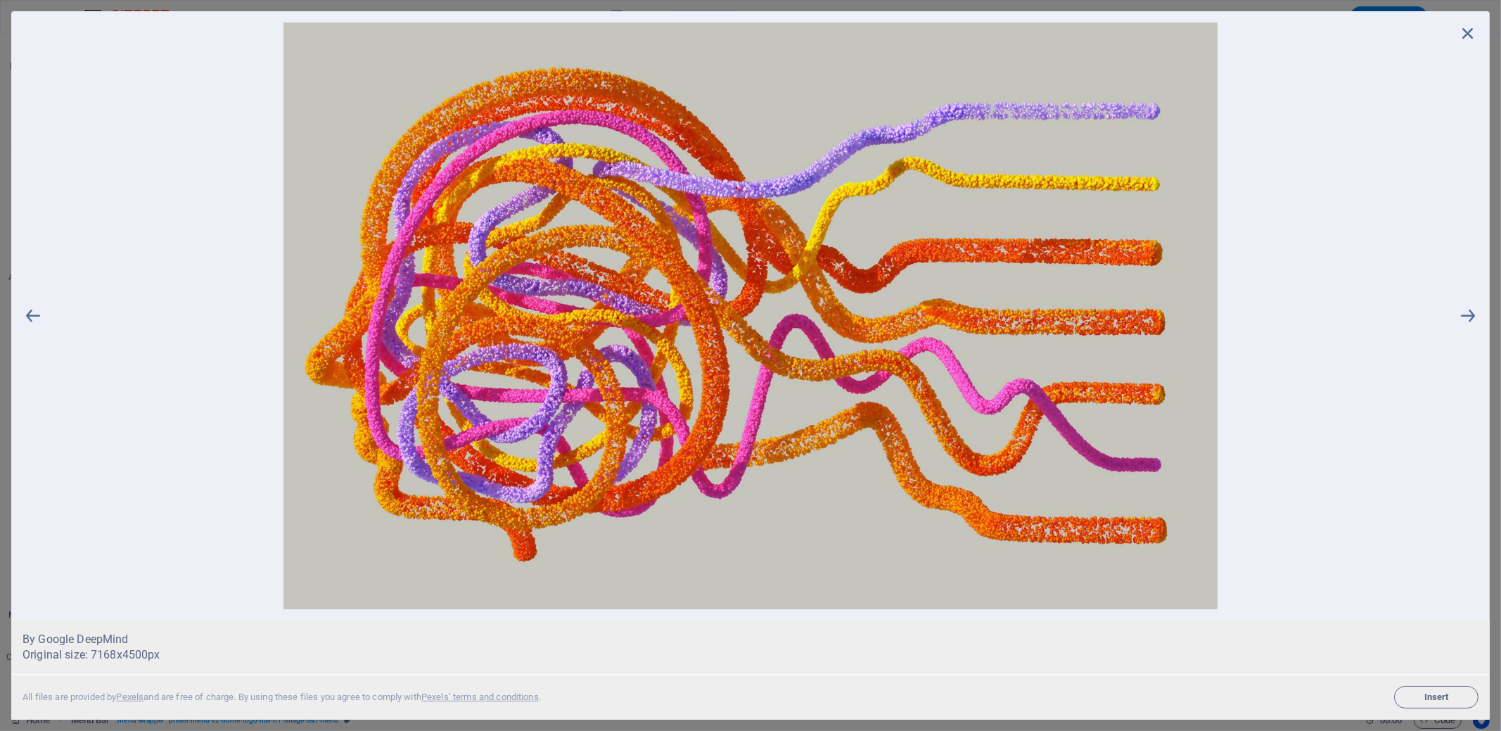
click at [1318, 144] on img at bounding box center [750, 316] width 1413 height 586
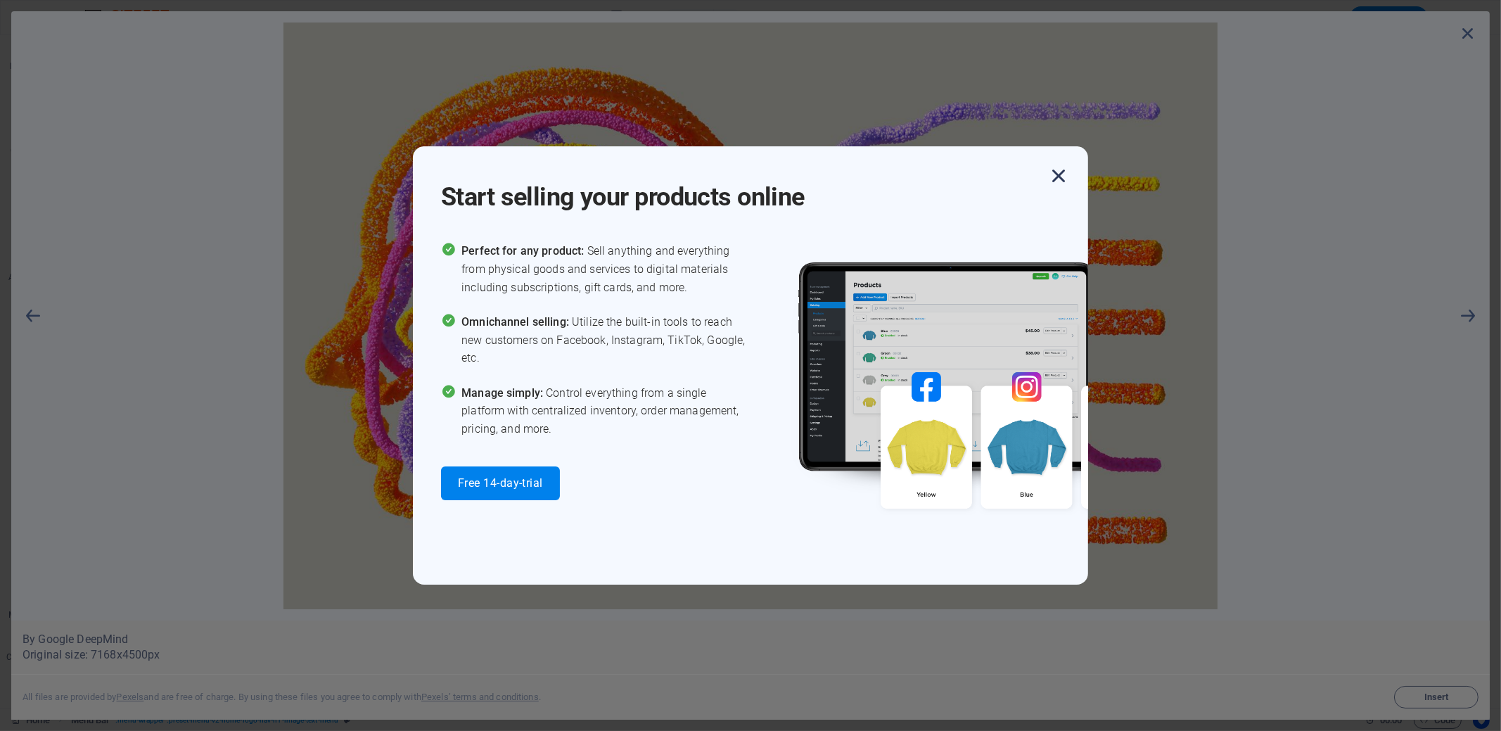
click at [1062, 181] on icon "button" at bounding box center [1058, 175] width 25 height 25
